Goal: Task Accomplishment & Management: Manage account settings

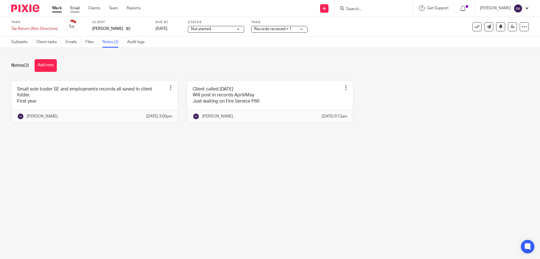
click at [78, 7] on link "Email" at bounding box center [74, 8] width 9 height 6
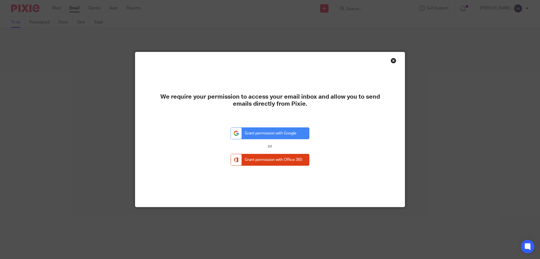
click at [391, 60] on div "Close this dialog window" at bounding box center [394, 61] width 6 height 6
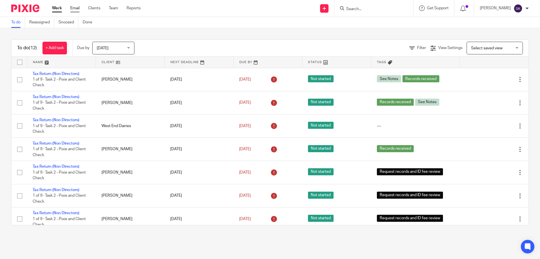
click at [73, 6] on link "Email" at bounding box center [74, 8] width 9 height 6
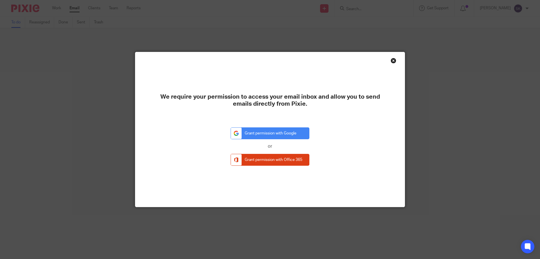
click at [393, 60] on div "Close this dialog window" at bounding box center [394, 61] width 6 height 6
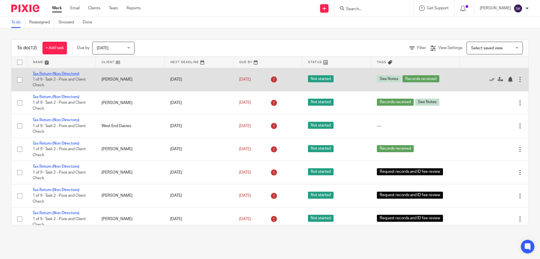
click at [61, 73] on link "Tax Return (Non Directors)" at bounding box center [56, 74] width 47 height 4
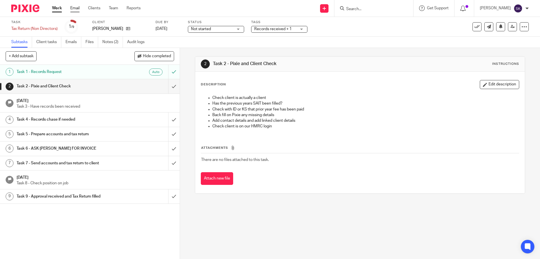
click at [77, 8] on link "Email" at bounding box center [74, 8] width 9 height 6
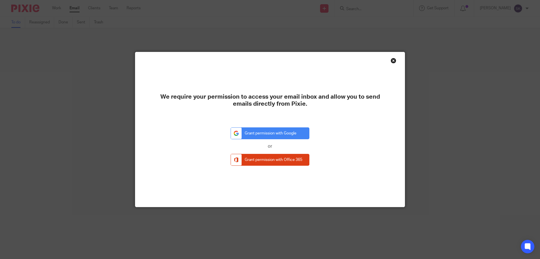
click at [394, 60] on div "Close this dialog window" at bounding box center [394, 61] width 6 height 6
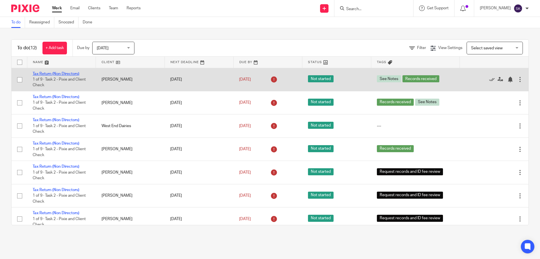
click at [71, 73] on link "Tax Return (Non Directors)" at bounding box center [56, 74] width 47 height 4
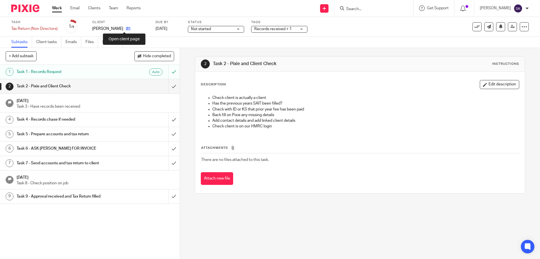
click at [126, 27] on icon at bounding box center [128, 28] width 4 height 4
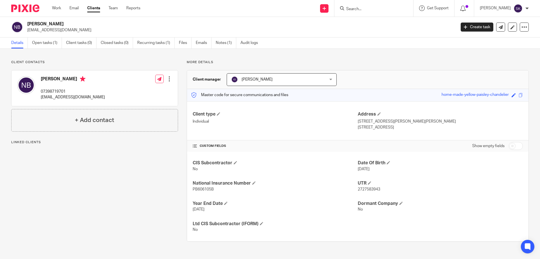
click at [360, 189] on span "2727583943" at bounding box center [369, 189] width 23 height 4
copy span "2727583943"
click at [194, 190] on span "PB606105B" at bounding box center [203, 189] width 21 height 4
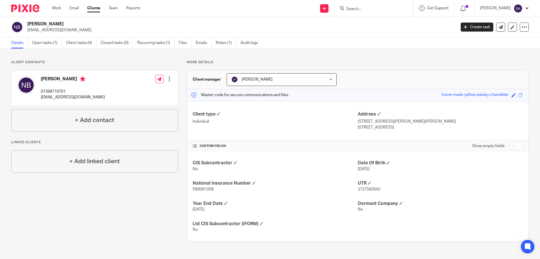
click at [194, 190] on span "PB606105B" at bounding box center [203, 189] width 21 height 4
copy span "PB606105B"
click at [391, 126] on p "Ipswich, Suffolk, IP9 2LN" at bounding box center [440, 127] width 165 height 6
click at [385, 127] on p "Ipswich, Suffolk, IP9 2LN" at bounding box center [440, 127] width 165 height 6
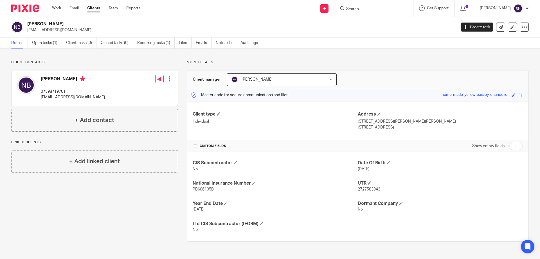
click at [385, 127] on p "Ipswich, Suffolk, IP9 2LN" at bounding box center [440, 127] width 165 height 6
click at [18, 43] on link "Details" at bounding box center [19, 42] width 17 height 11
click at [48, 42] on link "Open tasks (1)" at bounding box center [47, 42] width 30 height 11
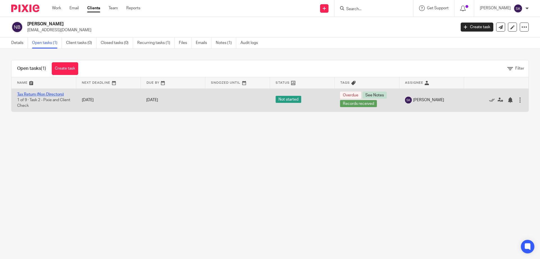
click at [40, 93] on link "Tax Return (Non Directors)" at bounding box center [40, 94] width 47 height 4
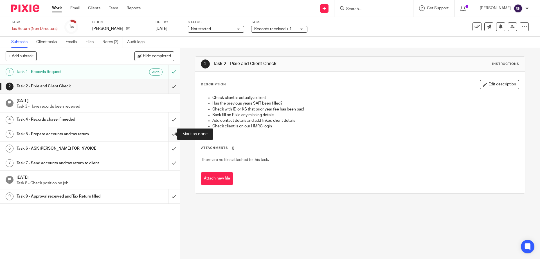
click at [169, 133] on input "submit" at bounding box center [90, 134] width 180 height 14
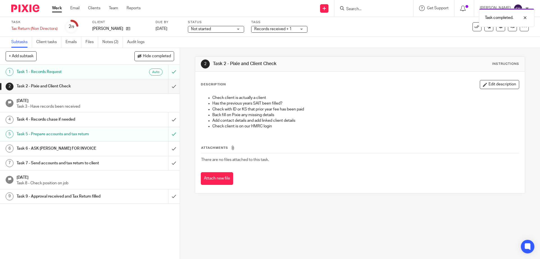
click at [299, 28] on div "Records received + 1" at bounding box center [279, 29] width 56 height 7
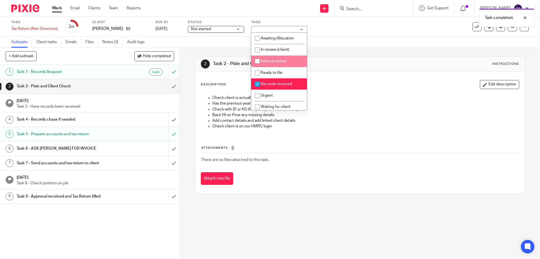
click at [284, 65] on li "Internal review" at bounding box center [279, 61] width 56 height 12
checkbox input "true"
click at [510, 30] on link at bounding box center [512, 26] width 9 height 9
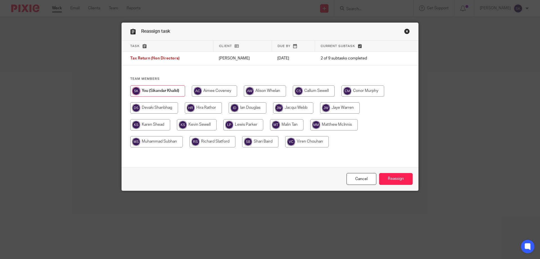
click at [251, 107] on input "radio" at bounding box center [248, 107] width 38 height 11
radio input "true"
click at [397, 176] on input "Reassign" at bounding box center [395, 179] width 33 height 12
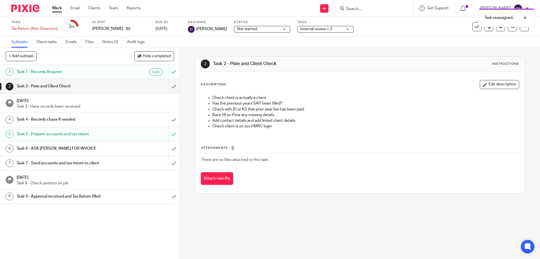
click at [57, 9] on link "Work" at bounding box center [57, 8] width 10 height 6
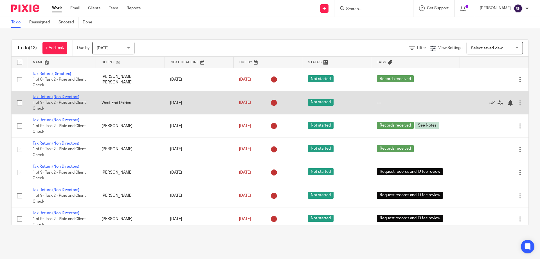
click at [74, 95] on link "Tax Return (Non Directors)" at bounding box center [56, 97] width 47 height 4
